Goal: Task Accomplishment & Management: Manage account settings

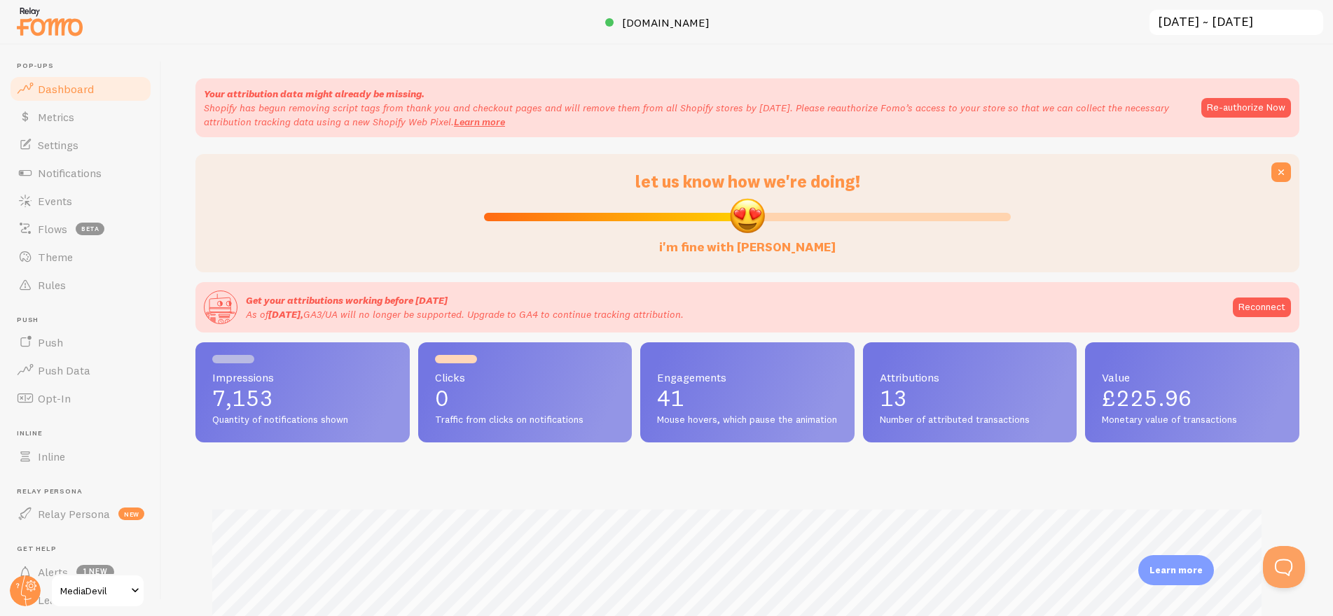
scroll to position [700179, 699454]
click at [1223, 106] on button "Re-authorize Now" at bounding box center [1246, 108] width 90 height 20
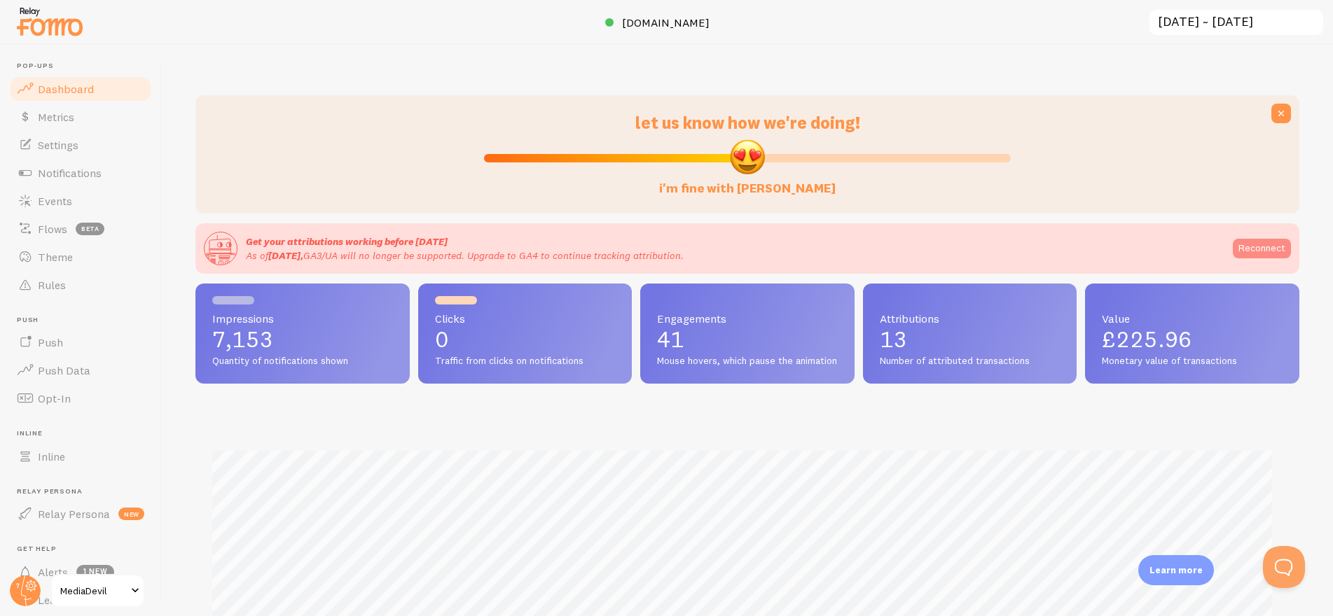
click at [1233, 246] on link "Reconnect" at bounding box center [1262, 249] width 58 height 20
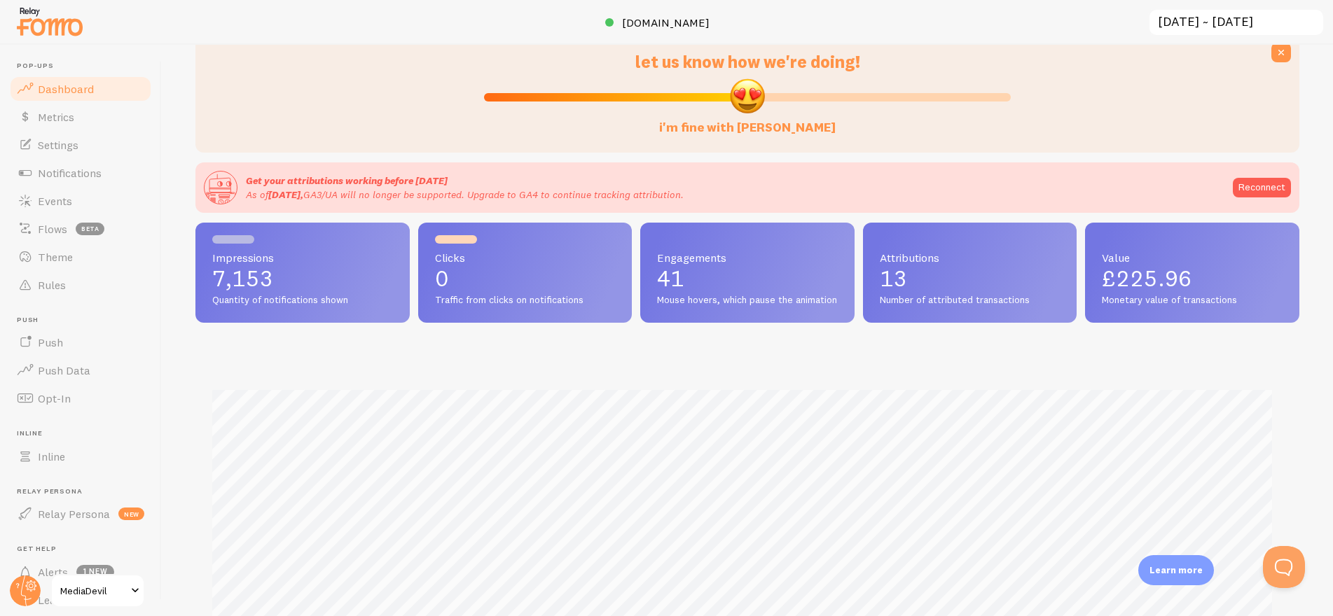
scroll to position [121, 0]
